Goal: Transaction & Acquisition: Purchase product/service

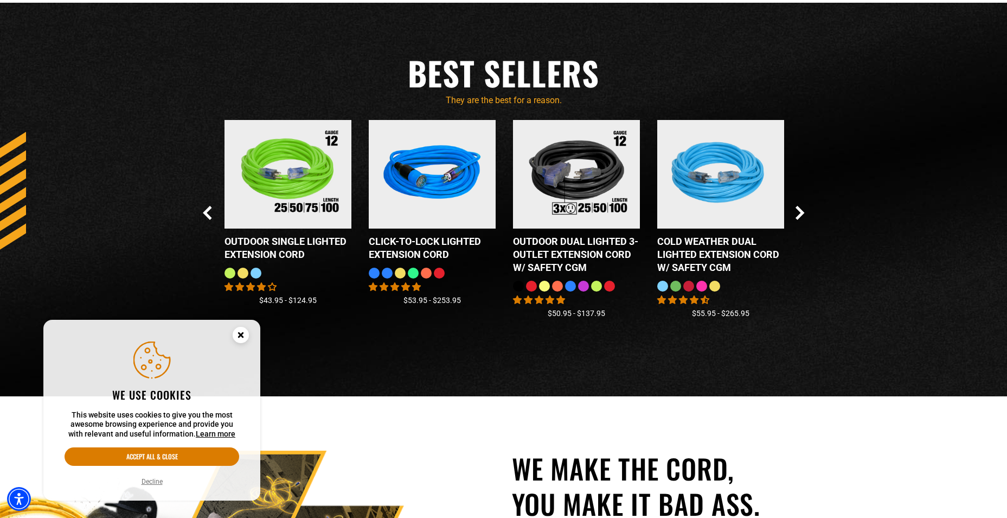
scroll to position [1085, 0]
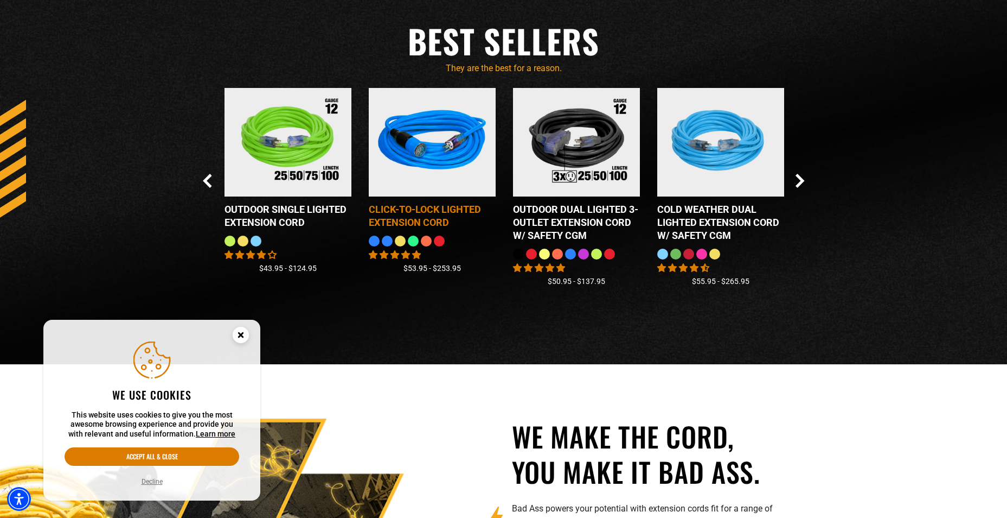
click at [431, 157] on img at bounding box center [433, 142] width 136 height 123
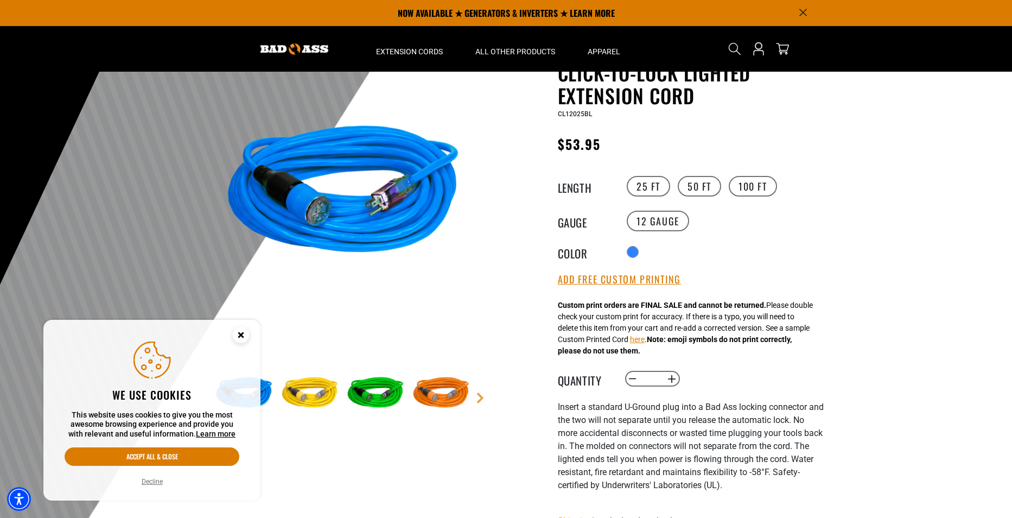
scroll to position [54, 0]
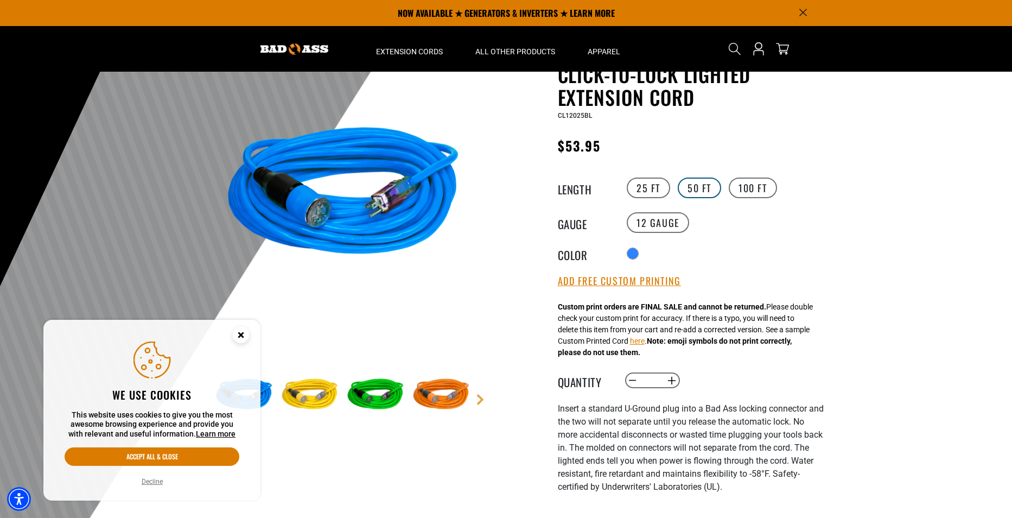
click at [698, 188] on label "50 FT" at bounding box center [699, 187] width 43 height 21
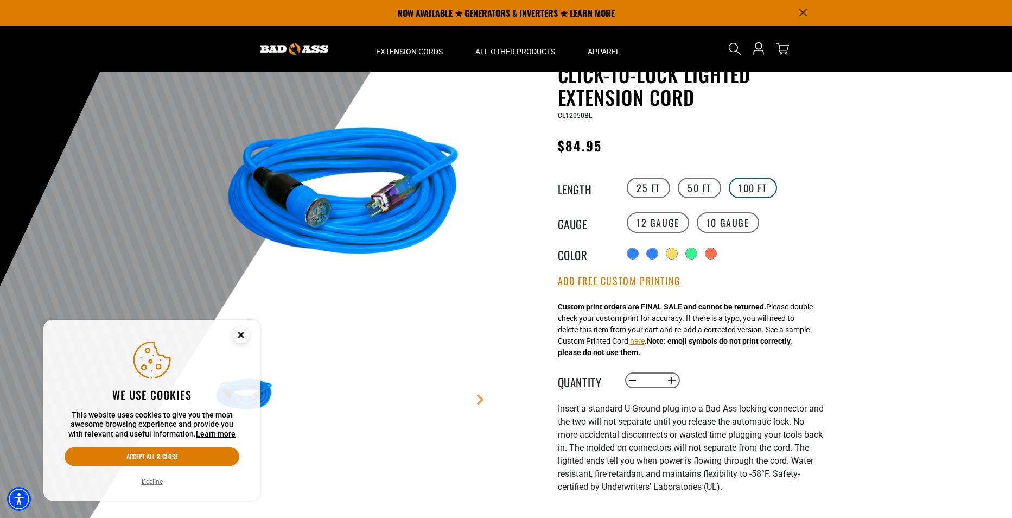
click at [764, 187] on label "100 FT" at bounding box center [753, 187] width 48 height 21
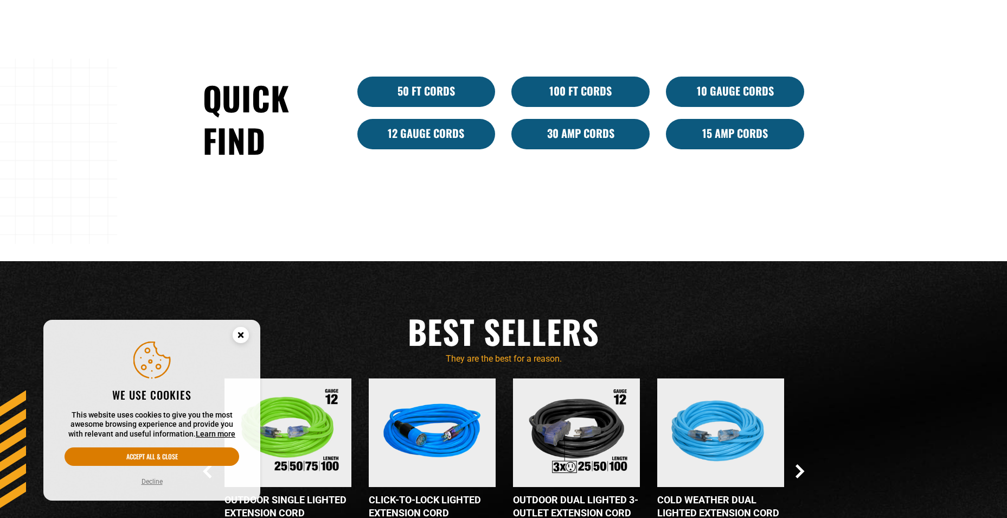
scroll to position [1168, 0]
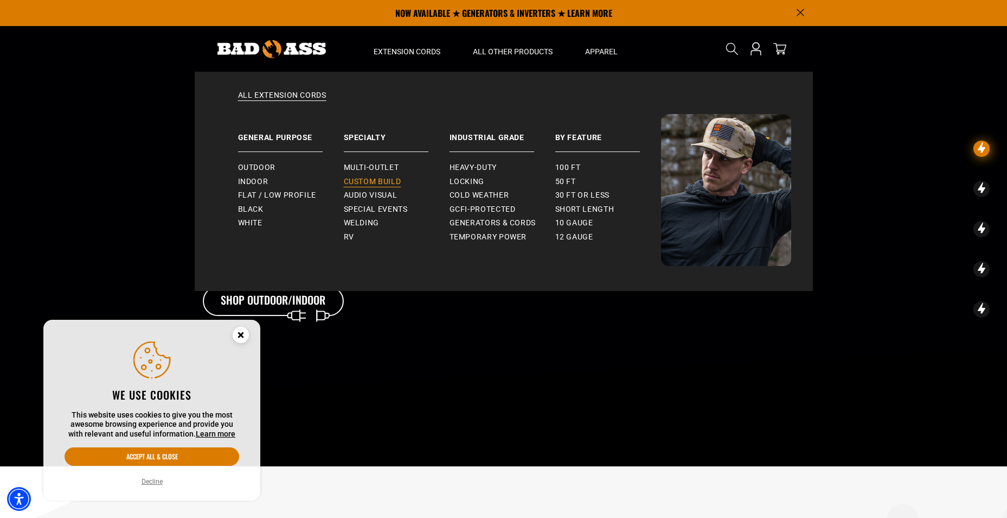
click at [375, 181] on span "Custom Build" at bounding box center [373, 182] width 58 height 10
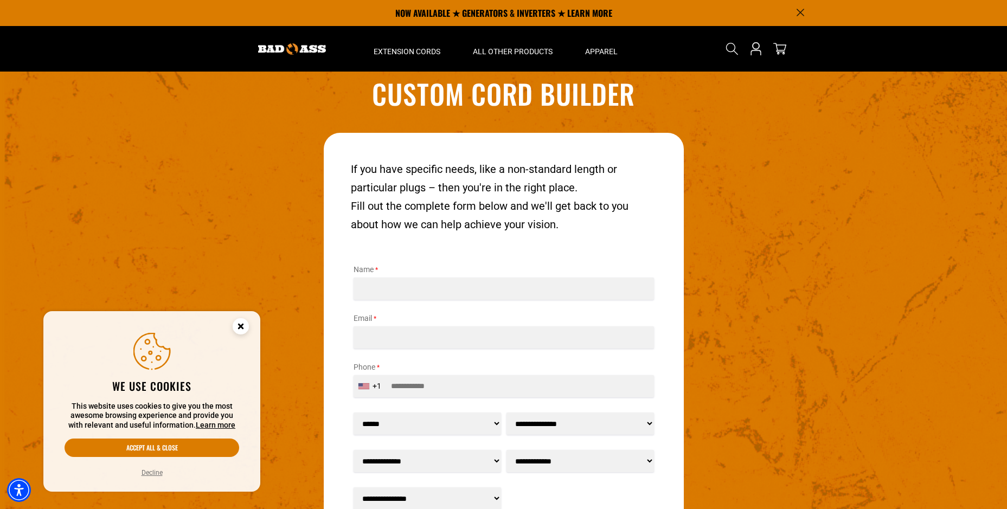
scroll to position [1237, 0]
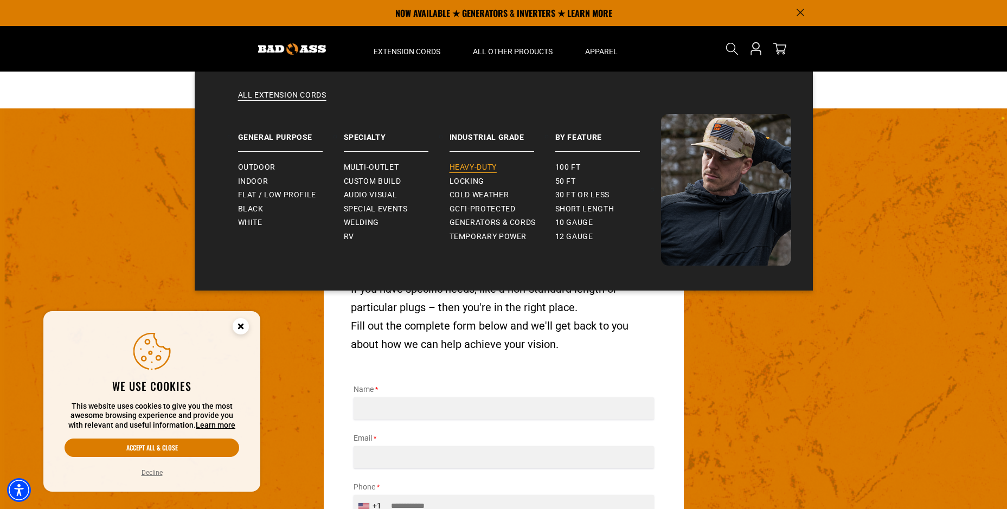
click at [474, 166] on span "Heavy-Duty" at bounding box center [473, 168] width 47 height 10
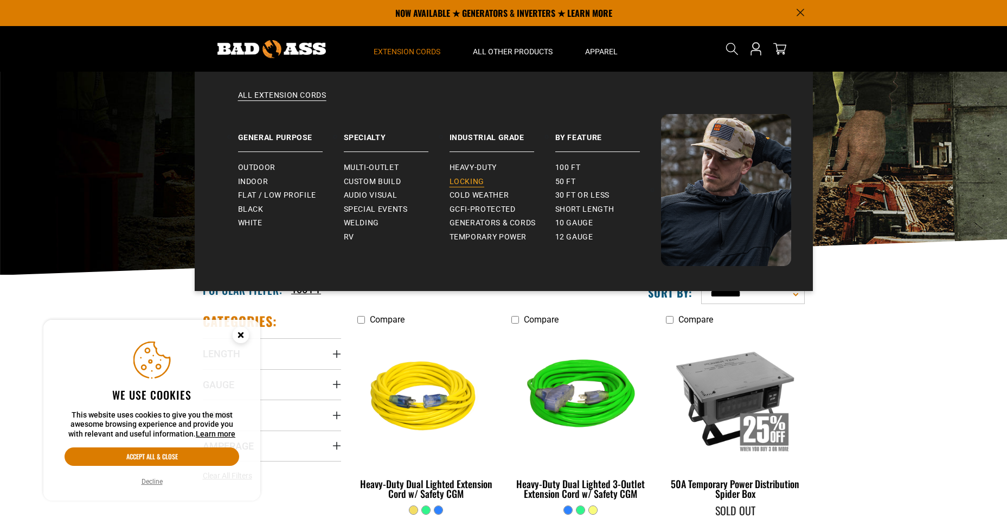
click at [475, 178] on span "Locking" at bounding box center [467, 182] width 35 height 10
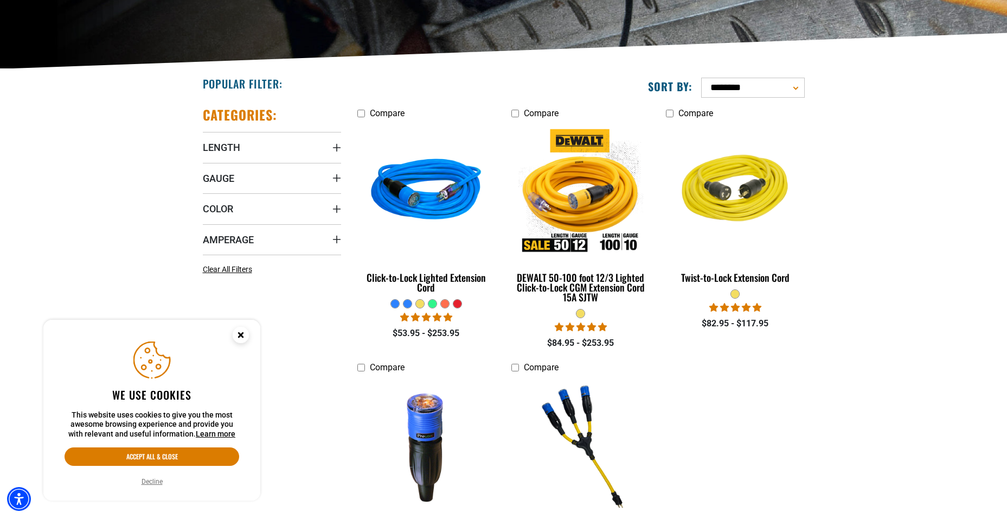
scroll to position [217, 0]
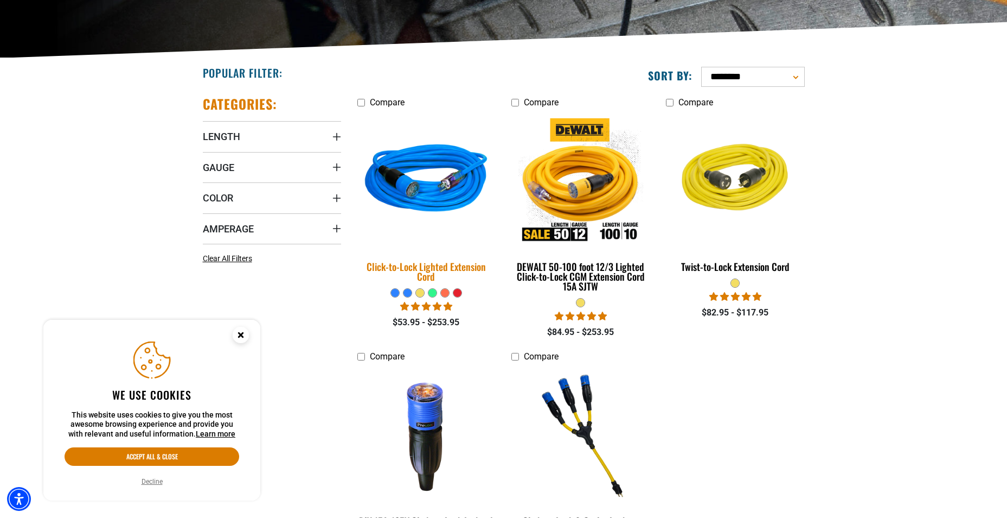
click at [447, 191] on img at bounding box center [426, 180] width 152 height 139
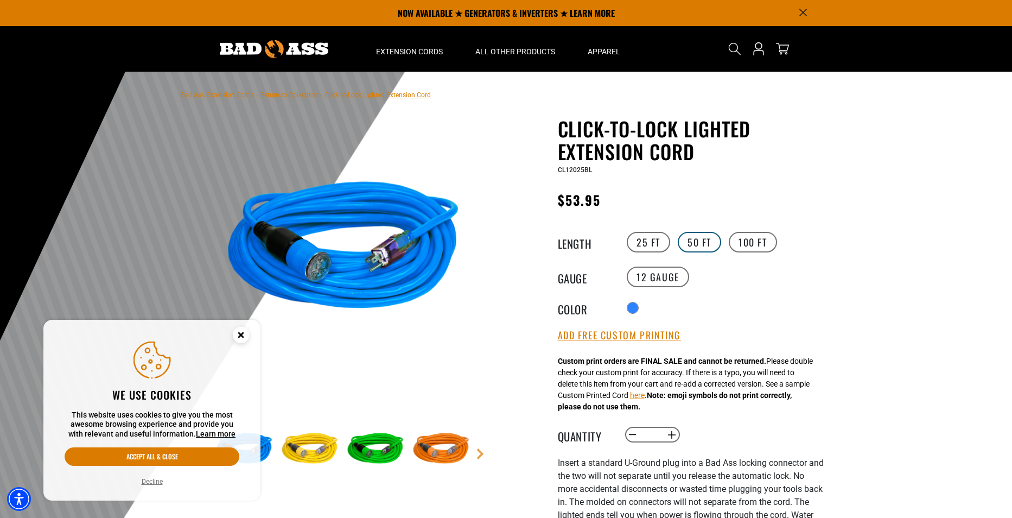
click at [701, 239] on label "50 FT" at bounding box center [699, 242] width 43 height 21
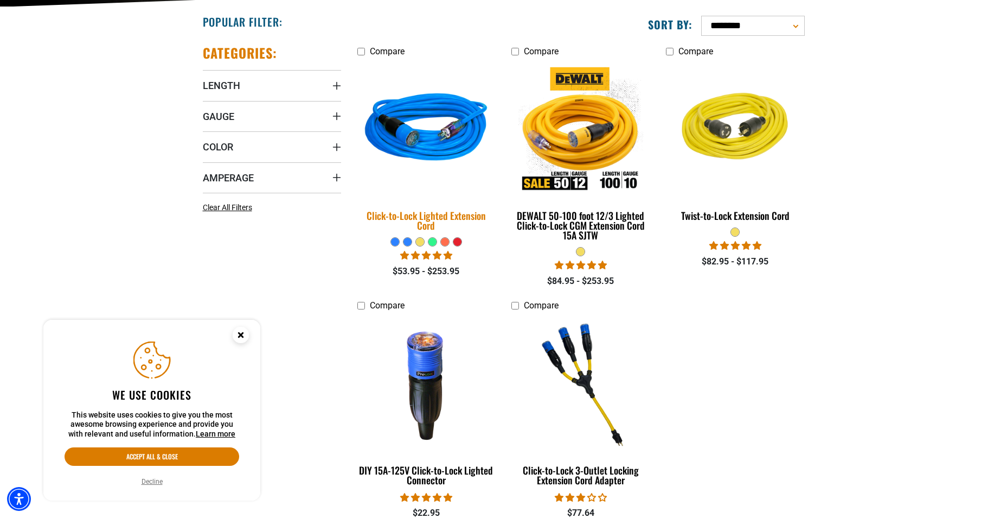
scroll to position [380, 0]
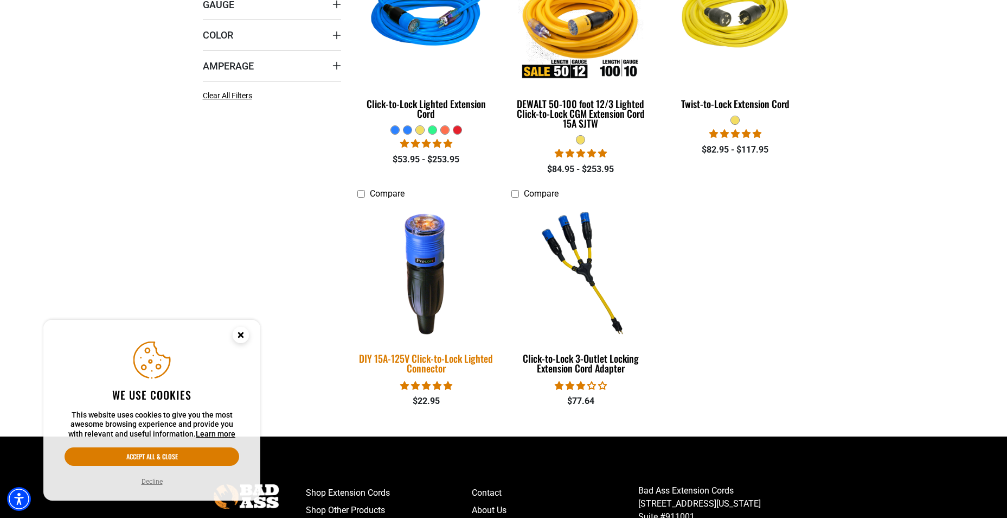
click at [426, 293] on img at bounding box center [426, 272] width 152 height 139
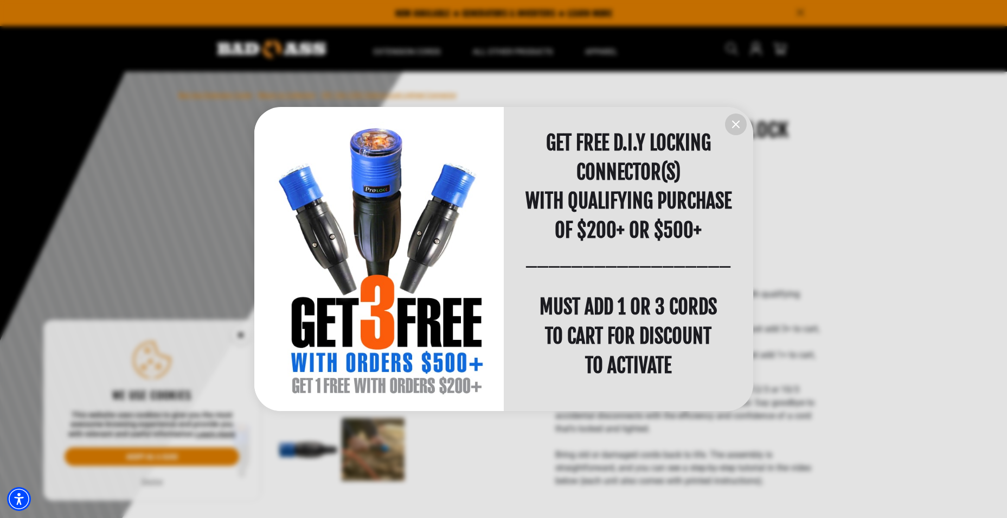
click at [736, 122] on icon "information" at bounding box center [736, 124] width 13 height 13
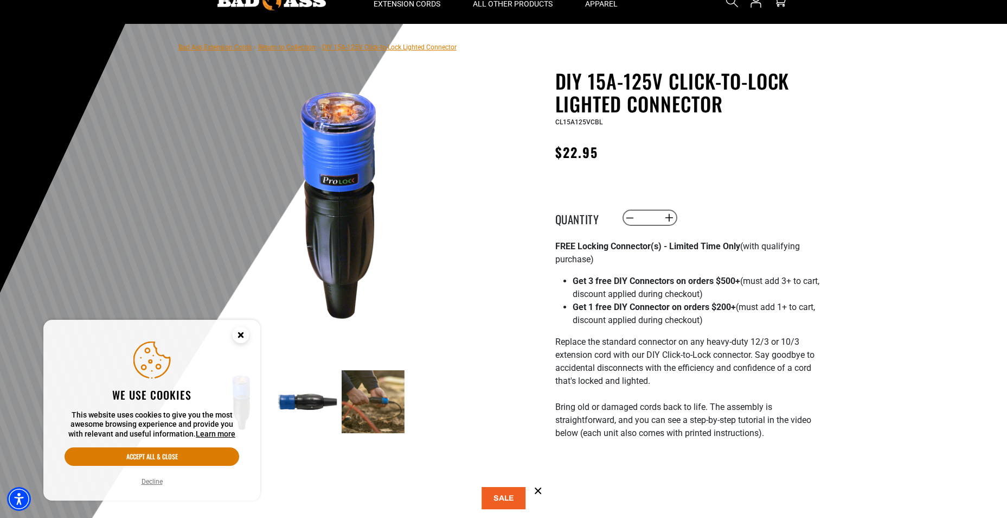
scroll to position [54, 0]
